Goal: Task Accomplishment & Management: Use online tool/utility

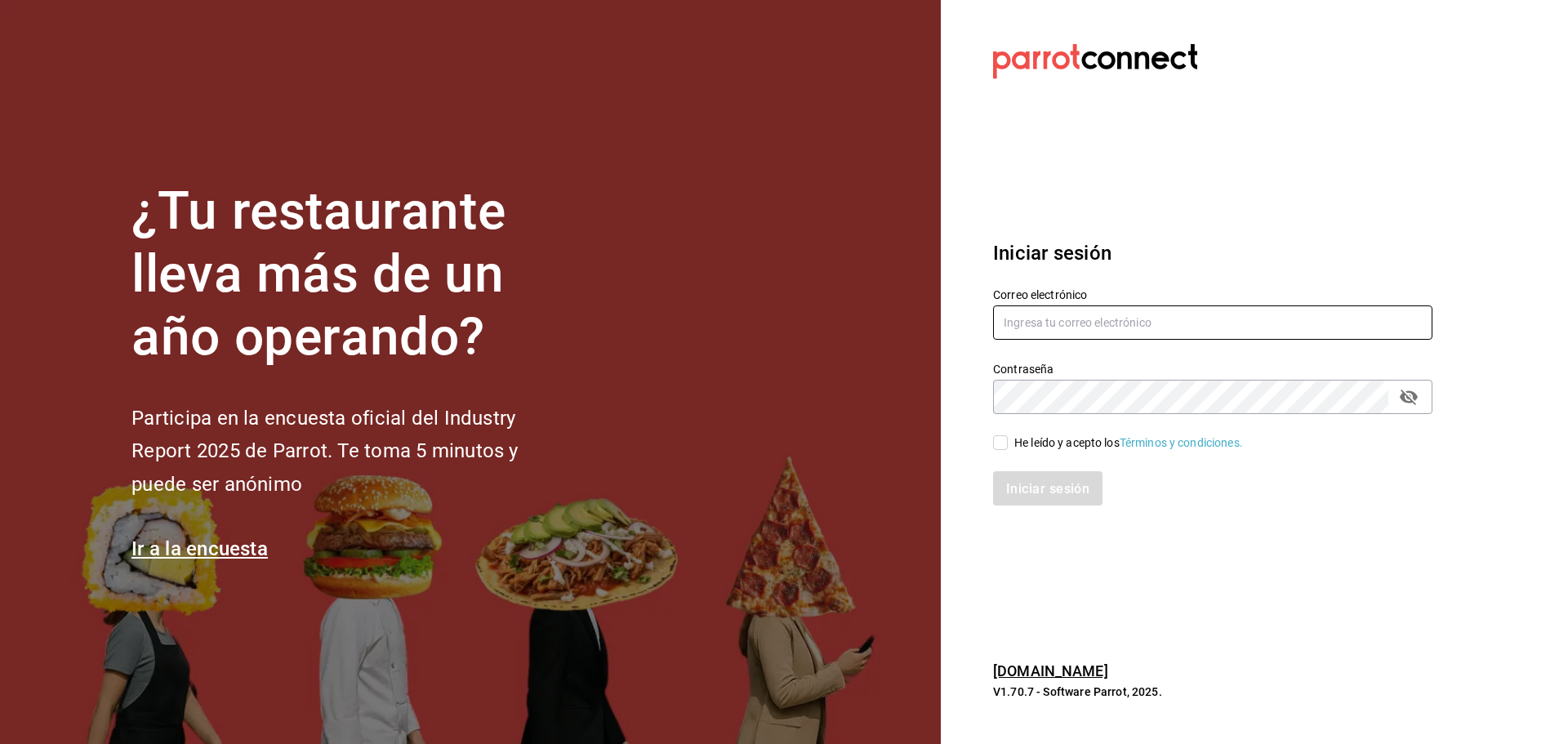
type input "[EMAIL_ADDRESS][DOMAIN_NAME]"
click at [999, 445] on input "He leído y acepto los Términos y condiciones." at bounding box center [1000, 443] width 15 height 15
checkbox input "true"
click at [1035, 491] on font "Iniciar sesión" at bounding box center [1049, 487] width 84 height 16
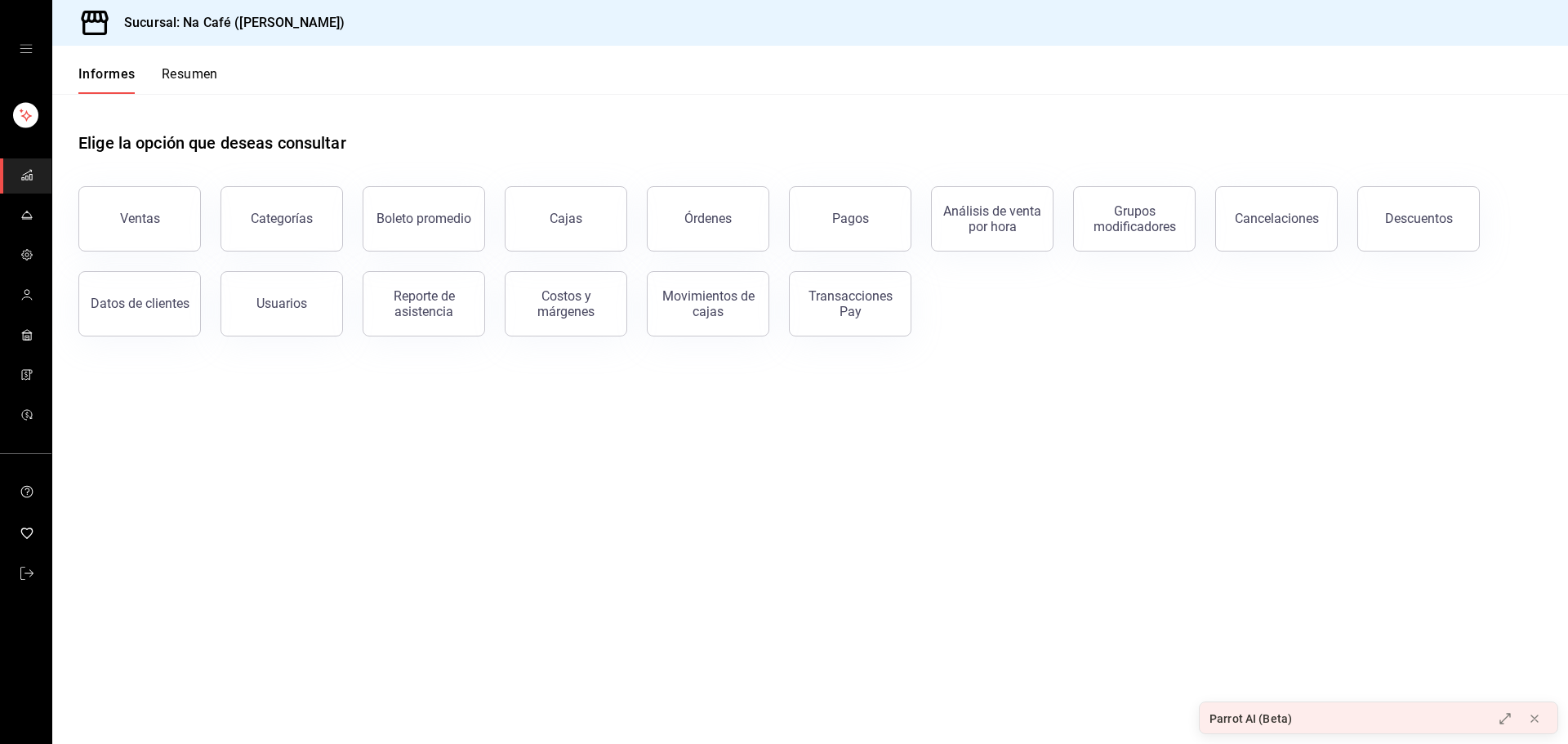
click at [128, 229] on button "Ventas" at bounding box center [140, 219] width 123 height 65
